Goal: Information Seeking & Learning: Compare options

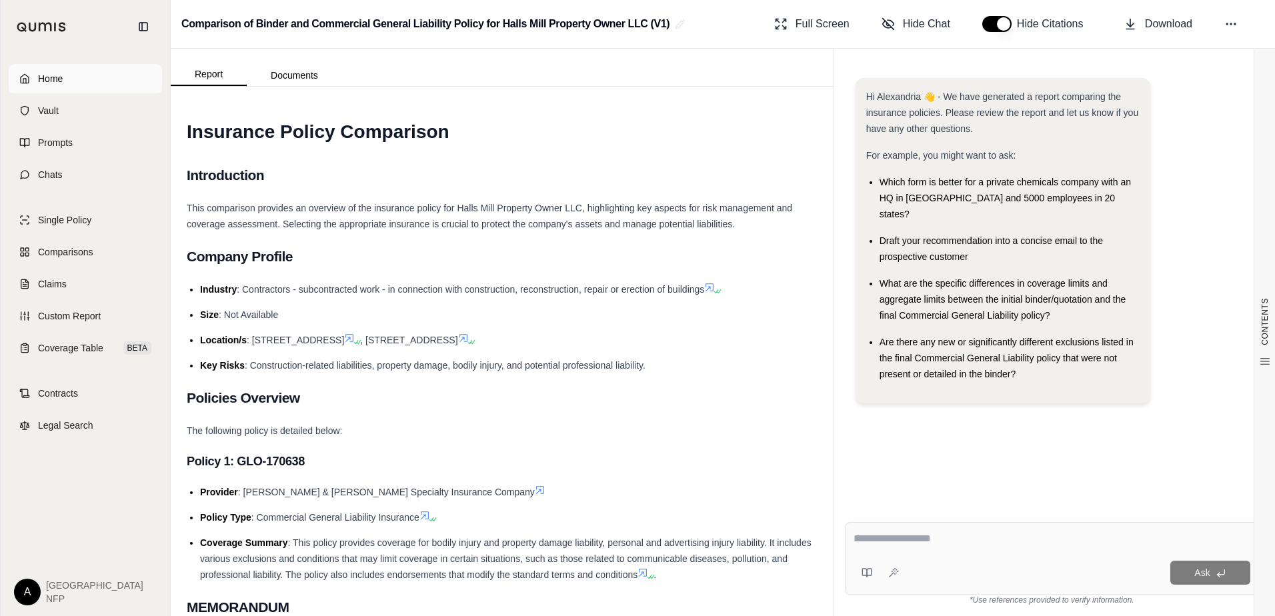
click at [61, 67] on link "Home" at bounding box center [85, 78] width 153 height 29
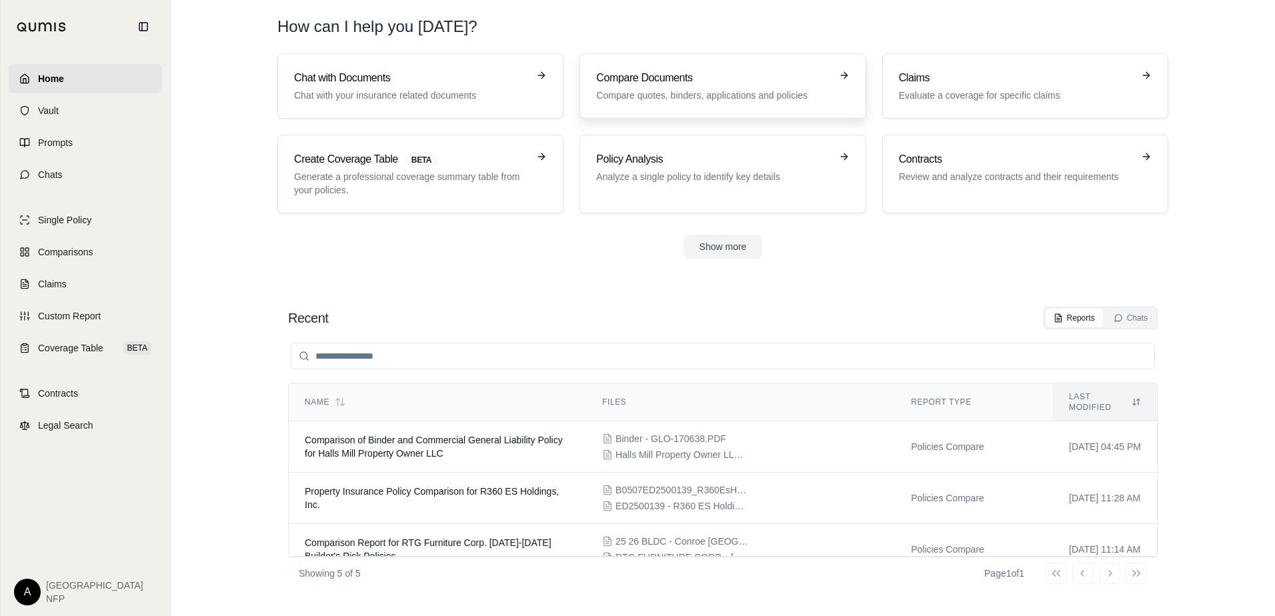
click at [641, 73] on h3 "Compare Documents" at bounding box center [713, 78] width 234 height 16
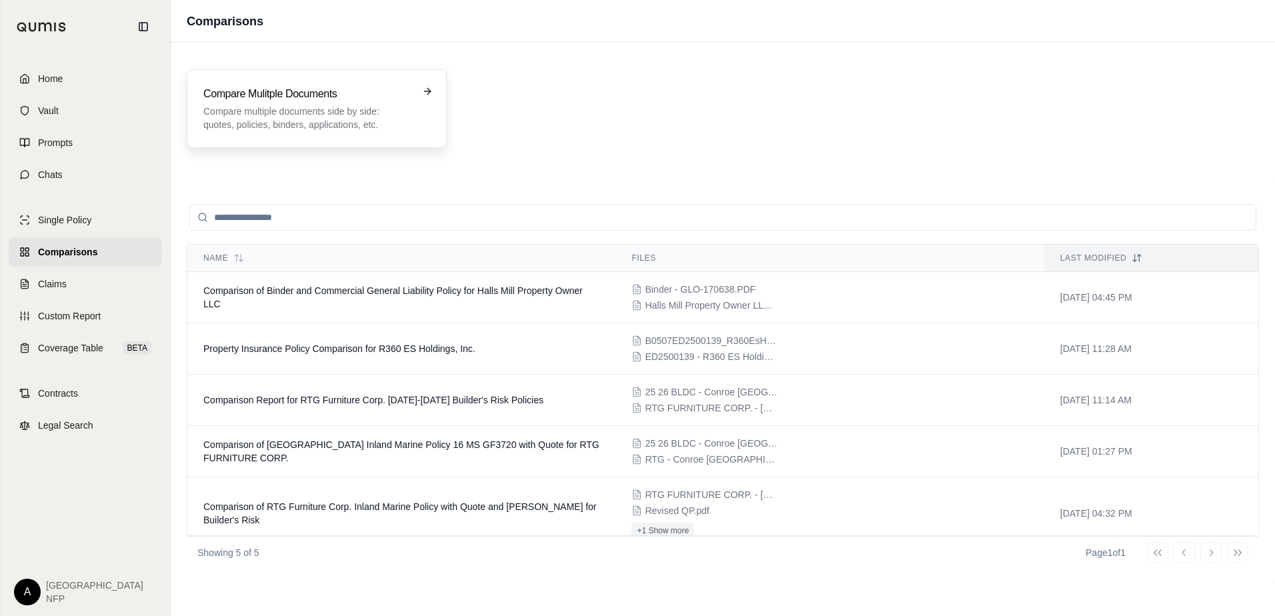
click at [312, 94] on h3 "Compare Mulitple Documents" at bounding box center [307, 94] width 208 height 16
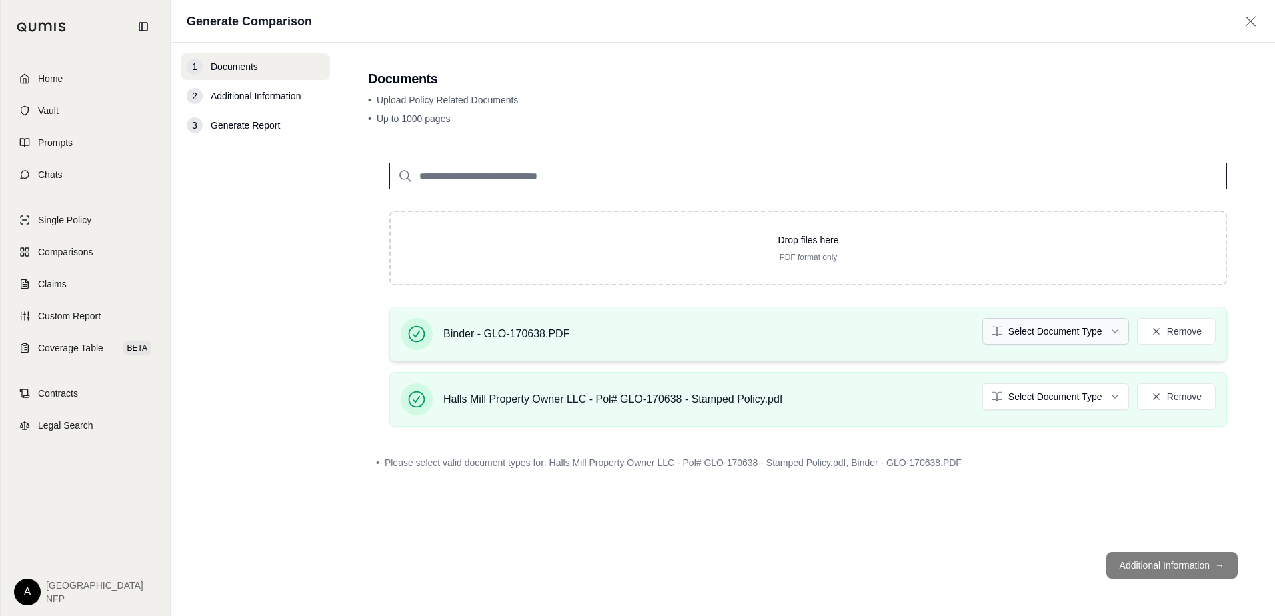
click at [1043, 329] on html "Home Vault Prompts Chats Single Policy Comparisons Claims Custom Report Coverag…" at bounding box center [637, 308] width 1275 height 616
click at [1040, 397] on html "Document type updated successfully Home Vault Prompts Chats Single Policy Compa…" at bounding box center [637, 308] width 1275 height 616
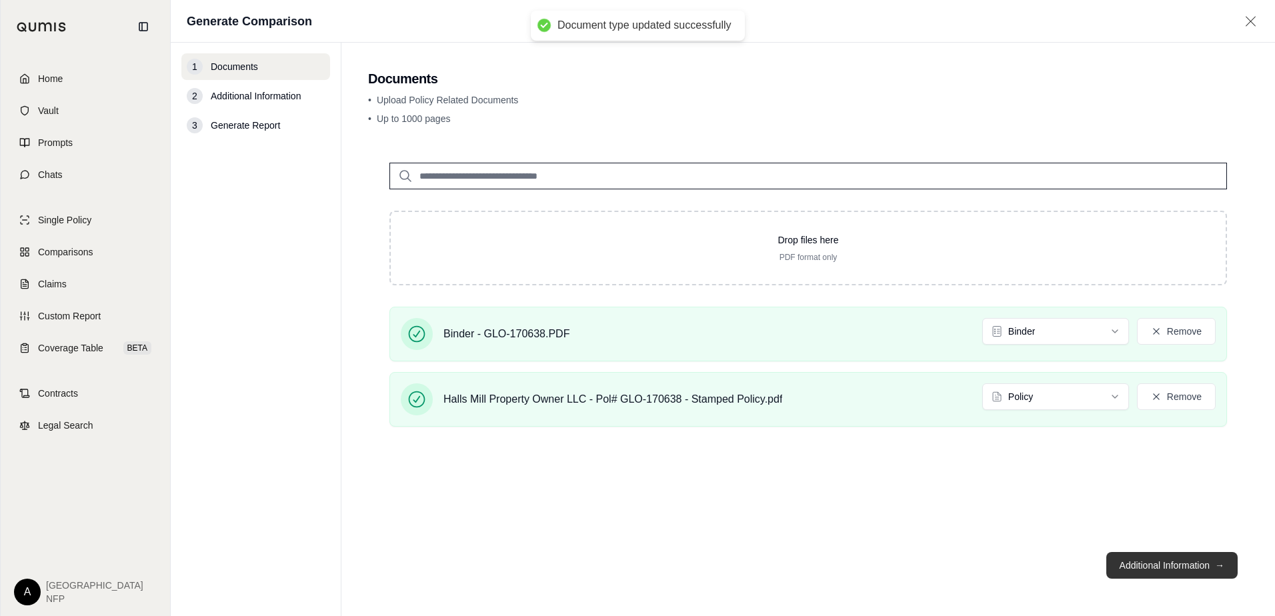
click at [1155, 564] on button "Additional Information →" at bounding box center [1171, 565] width 131 height 27
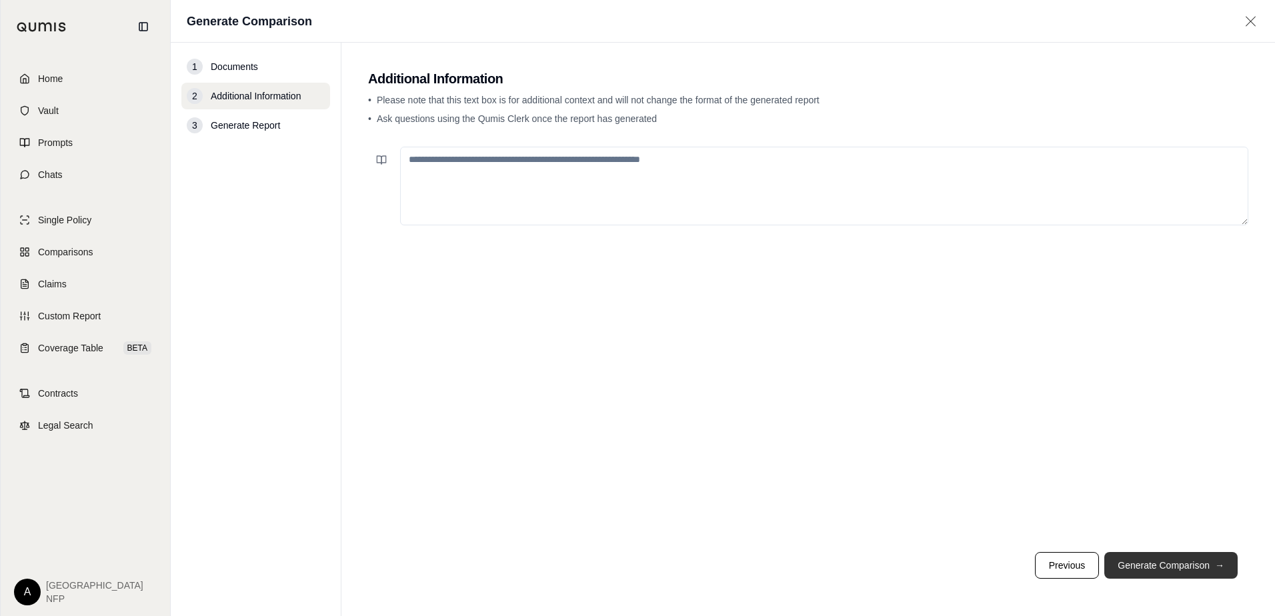
click at [1142, 564] on button "Generate Comparison →" at bounding box center [1170, 565] width 133 height 27
